Goal: Check status: Check status

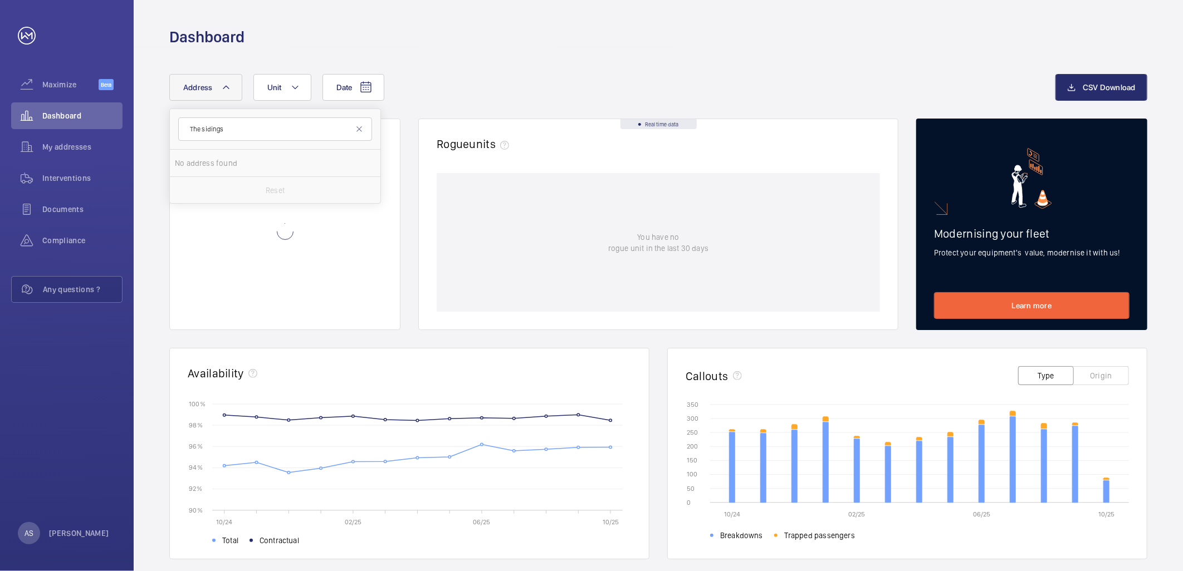
type input "The sidings"
click at [291, 160] on span "The" at bounding box center [292, 163] width 13 height 9
click at [197, 160] on input "The Sidings Apartments - [GEOGRAPHIC_DATA]" at bounding box center [186, 163] width 22 height 22
checkbox input "true"
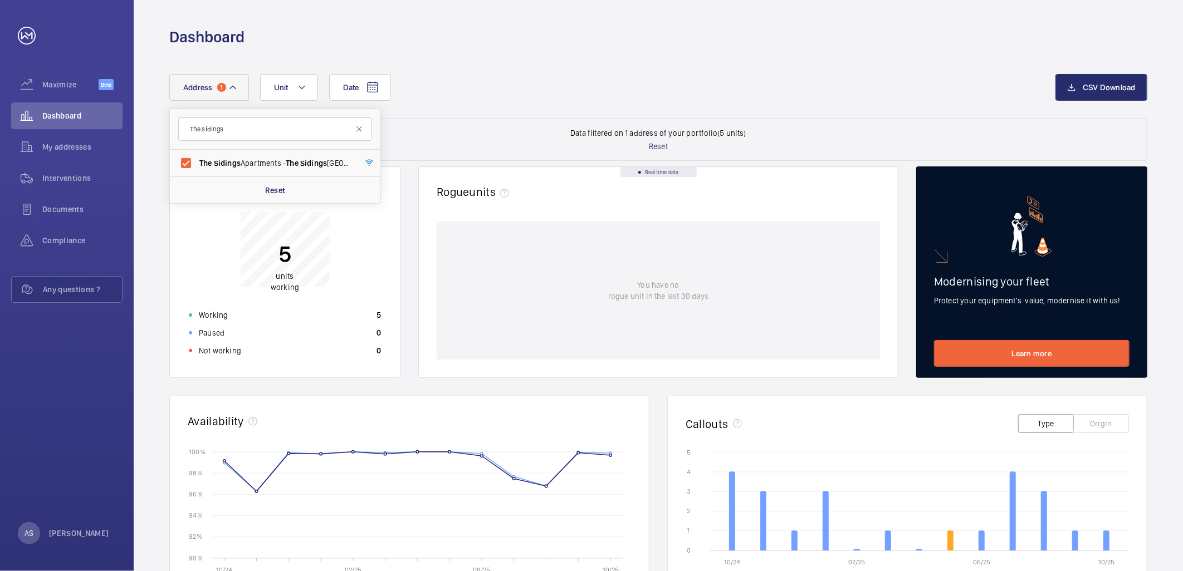
click at [301, 305] on div "5 units working Working 5 Paused 0 Not working 0" at bounding box center [285, 279] width 206 height 161
click at [301, 310] on div "Working 5" at bounding box center [285, 315] width 206 height 18
